Goal: Task Accomplishment & Management: Manage account settings

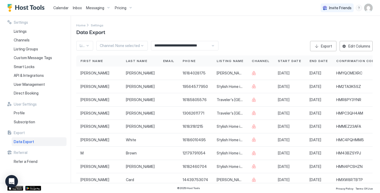
click at [126, 7] on div "Pricing" at bounding box center [124, 7] width 22 height 9
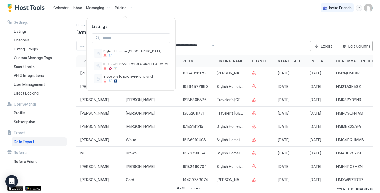
click at [370, 8] on div at bounding box center [190, 96] width 380 height 193
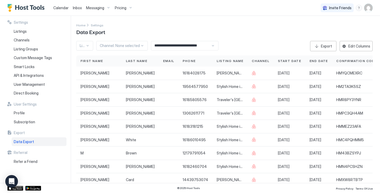
click at [370, 10] on img "User profile" at bounding box center [369, 8] width 8 height 8
click at [339, 29] on div "Settings" at bounding box center [339, 29] width 67 height 9
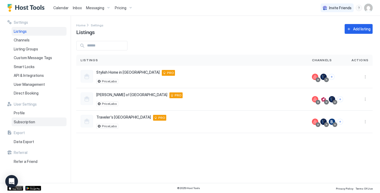
click at [28, 119] on div "Subscription" at bounding box center [39, 122] width 55 height 9
